Goal: Register for event/course

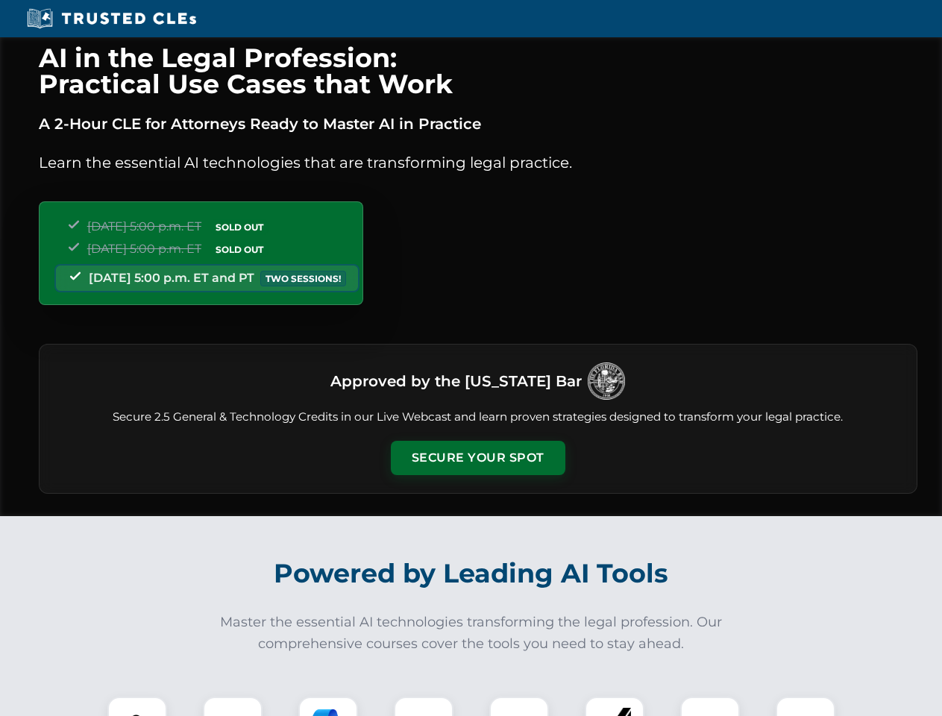
click at [477, 458] on button "Secure Your Spot" at bounding box center [478, 458] width 175 height 34
click at [137, 706] on img at bounding box center [137, 726] width 43 height 43
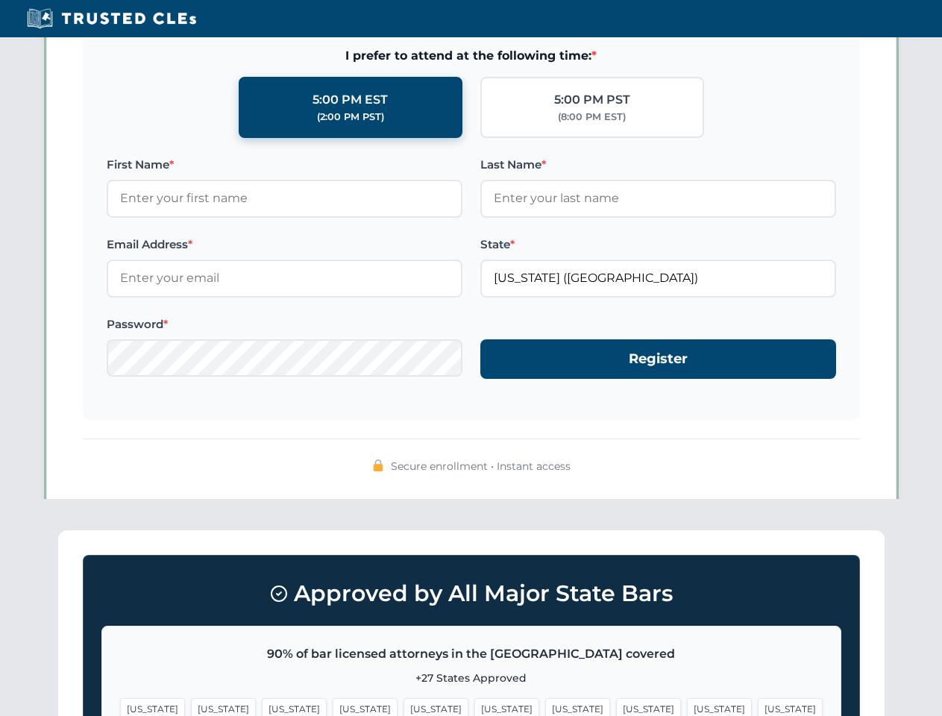
click at [687, 706] on span "[US_STATE]" at bounding box center [719, 709] width 65 height 22
